Goal: Task Accomplishment & Management: Complete application form

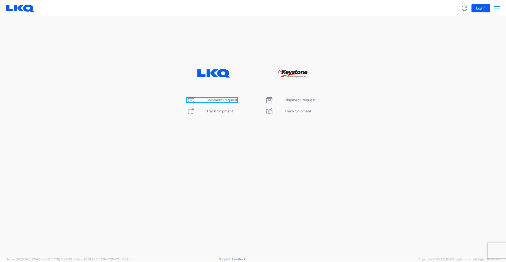
click at [220, 99] on span "Shipment Request" at bounding box center [221, 100] width 31 height 4
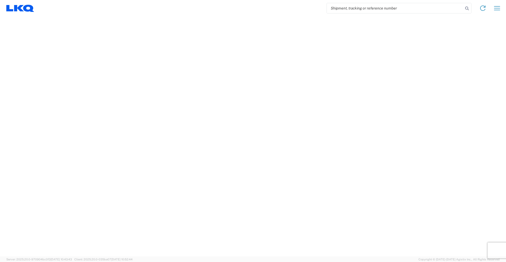
select select "FULL"
select select "LBS"
select select "IN"
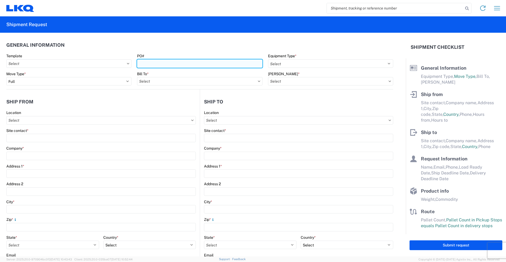
click at [179, 65] on input "PO#" at bounding box center [199, 63] width 125 height 8
type input "960-2206"
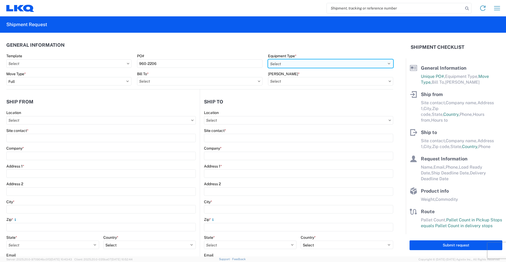
click at [301, 65] on select "Select 53’ Dry Van Flatbed Dropdeck (van) Lowboy (flatbed) Rail" at bounding box center [330, 63] width 125 height 8
select select "STDV"
click at [268, 59] on select "Select 53’ Dry Van Flatbed Dropdeck (van) Lowboy (flatbed) Rail" at bounding box center [330, 63] width 125 height 8
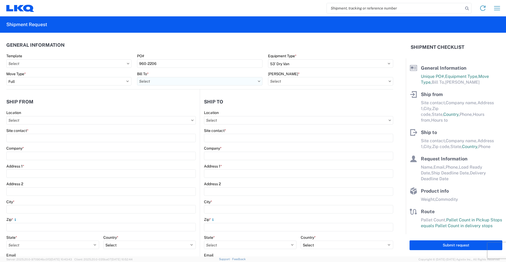
click at [200, 84] on input "text" at bounding box center [199, 81] width 125 height 8
type input "1760"
click at [166, 103] on div "1760 - LKQ Best Core" at bounding box center [183, 104] width 92 height 8
type input "1760 - LKQ Best Core"
click at [287, 82] on input "text" at bounding box center [330, 81] width 125 height 8
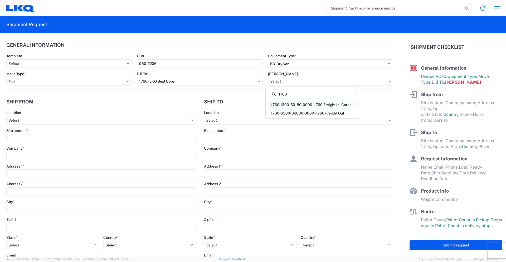
type input "1760"
click at [288, 105] on div "1760-1300-50180-0000 - 1760 Freight In - Cores" at bounding box center [313, 104] width 92 height 8
type input "1760-1300-50180-0000 - 1760 Freight In - Cores"
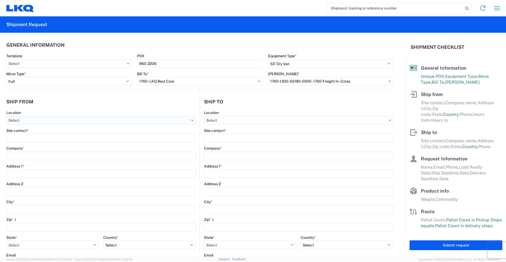
click at [141, 120] on input "text" at bounding box center [100, 120] width 189 height 8
type input "7160"
click at [51, 144] on div "7160 - Lecavalier - [GEOGRAPHIC_DATA]" at bounding box center [54, 143] width 92 height 8
type input "7160 - Lecavalier - [GEOGRAPHIC_DATA]"
type input "LKQ Corporation"
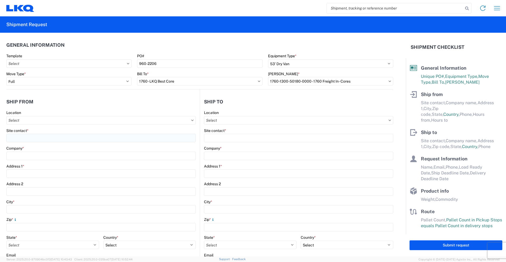
type input "2925 [GEOGRAPHIC_DATA]"
type input "Sainte-Sophie"
type input "J5J1L1"
select select
select select "CA"
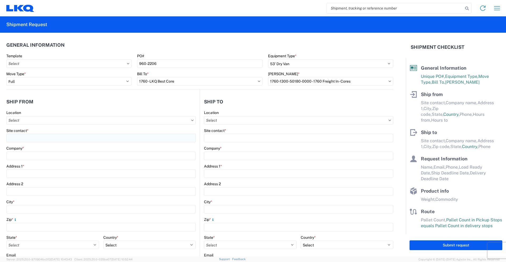
type input "07:30"
type input "14:30"
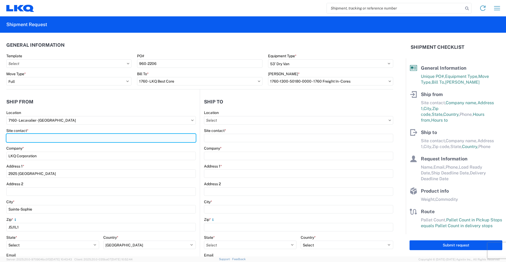
click at [70, 136] on input "Site contact *" at bounding box center [100, 138] width 189 height 8
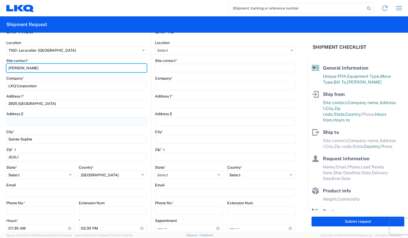
scroll to position [79, 0]
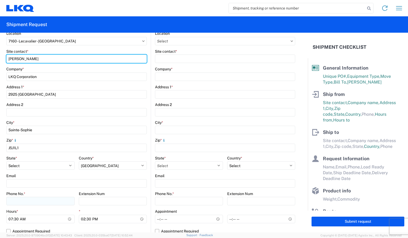
type input "[PERSON_NAME]"
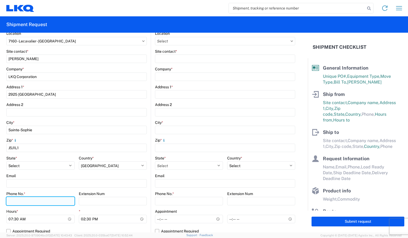
click at [39, 200] on input "Phone No. *" at bounding box center [40, 201] width 68 height 8
type input "[PHONE_NUMBER]"
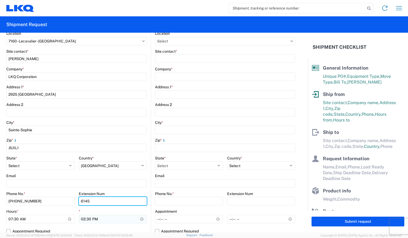
type input "6145"
click at [83, 219] on input "14:30" at bounding box center [113, 219] width 68 height 8
type input "13:30"
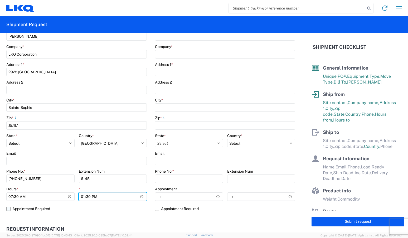
scroll to position [158, 0]
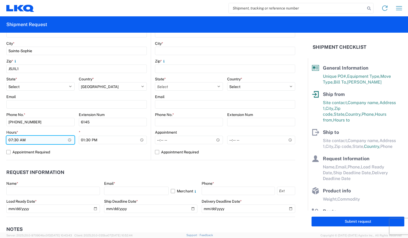
click at [16, 141] on input "07:30" at bounding box center [40, 140] width 68 height 8
click at [9, 154] on label "Appointment Required" at bounding box center [76, 152] width 140 height 8
click at [0, 0] on input "Appointment Required" at bounding box center [0, 0] width 0 height 0
select select "CA"
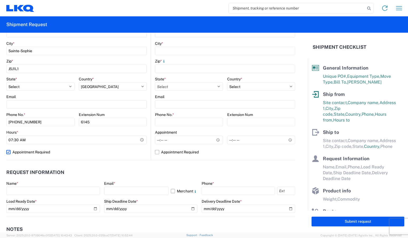
scroll to position [0, 0]
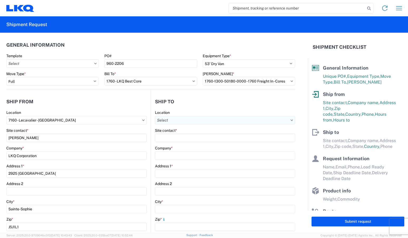
click at [190, 121] on input "text" at bounding box center [225, 120] width 140 height 8
type input "1760"
click at [193, 147] on div "1760 - LKQ Best Core" at bounding box center [200, 143] width 92 height 8
type input "1760 - LKQ Best Core"
type input "LKQ Corporation"
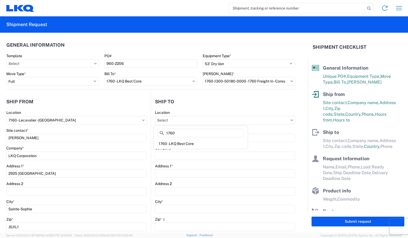
type input "[STREET_ADDRESS]"
type input "[GEOGRAPHIC_DATA]"
type input "77038"
select select "US"
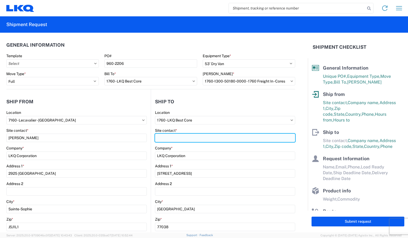
click at [194, 139] on input "Site contact *" at bounding box center [225, 138] width 140 height 8
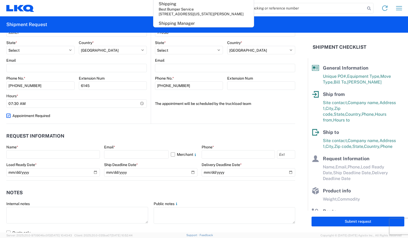
scroll to position [211, 0]
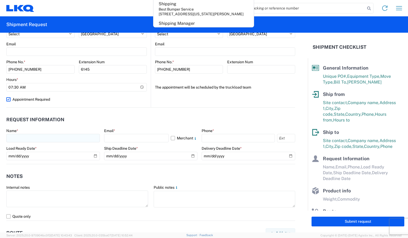
type input "SHIPPING"
click at [46, 139] on input "text" at bounding box center [53, 138] width 94 height 8
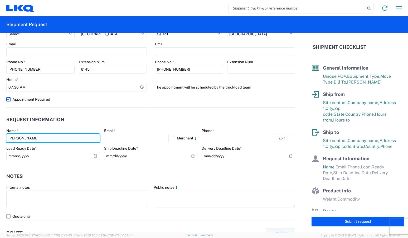
type input "[PERSON_NAME]"
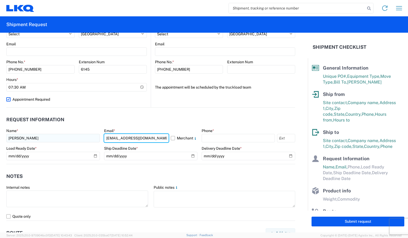
type input "[EMAIL_ADDRESS][DOMAIN_NAME]"
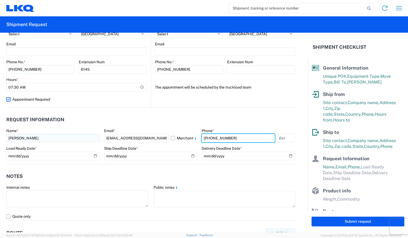
type input "[PHONE_NUMBER]"
type input "6145"
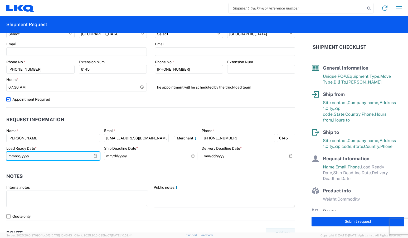
click at [95, 155] on input "date" at bounding box center [53, 156] width 94 height 8
click at [94, 157] on input "[DATE]" at bounding box center [53, 156] width 94 height 8
type input "[DATE]"
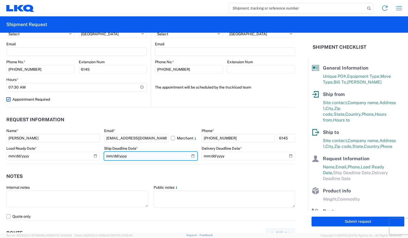
click at [190, 157] on input "date" at bounding box center [151, 156] width 94 height 8
type input "[DATE]"
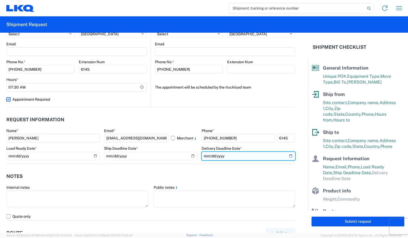
click at [285, 157] on input "date" at bounding box center [249, 156] width 94 height 8
type input "[DATE]"
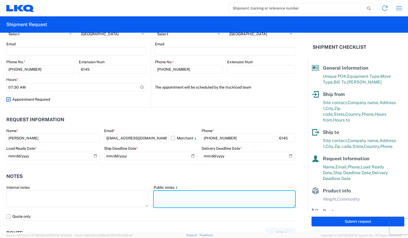
click at [204, 198] on textarea at bounding box center [225, 199] width 142 height 17
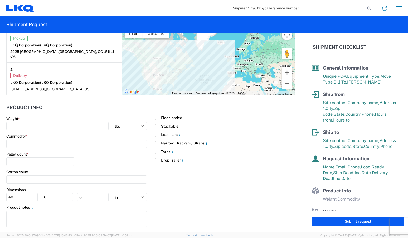
scroll to position [432, 0]
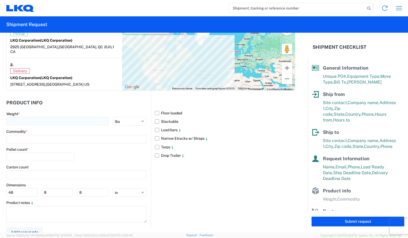
type textarea "PLEASE RESPECT PICK UP HOURS"
click at [45, 117] on input "number" at bounding box center [57, 121] width 102 height 8
type input "34156"
click at [48, 136] on input at bounding box center [76, 139] width 140 height 8
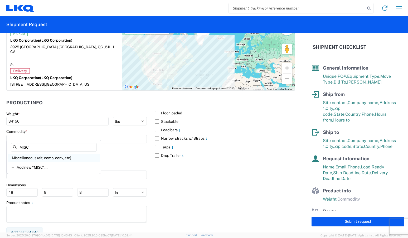
type input "MISC"
click at [46, 154] on div "Miscellaneous (alt, comp, conv, etc)" at bounding box center [54, 158] width 92 height 8
type input "Miscellaneous (alt, comp, conv, etc)"
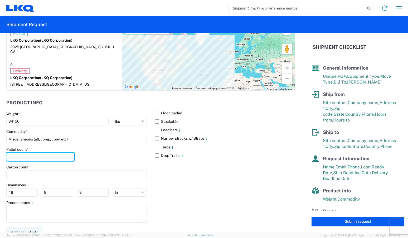
click at [43, 153] on input "number" at bounding box center [40, 157] width 68 height 8
type input "26"
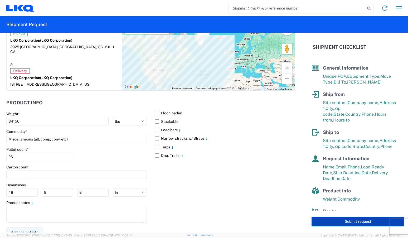
click at [336, 218] on button "Submit request" at bounding box center [357, 222] width 93 height 10
select select "US"
